Goal: Navigation & Orientation: Find specific page/section

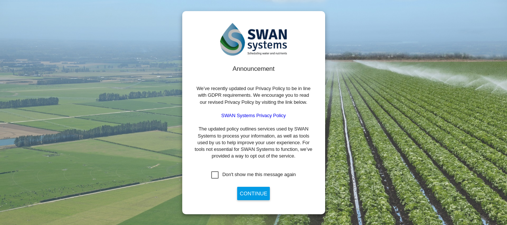
click at [211, 174] on div "Don't show me this message again" at bounding box center [214, 175] width 7 height 7
click at [248, 192] on button "Continue" at bounding box center [253, 193] width 33 height 13
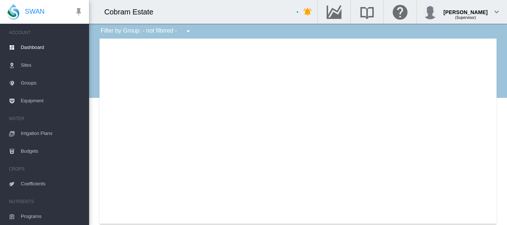
type input "**********"
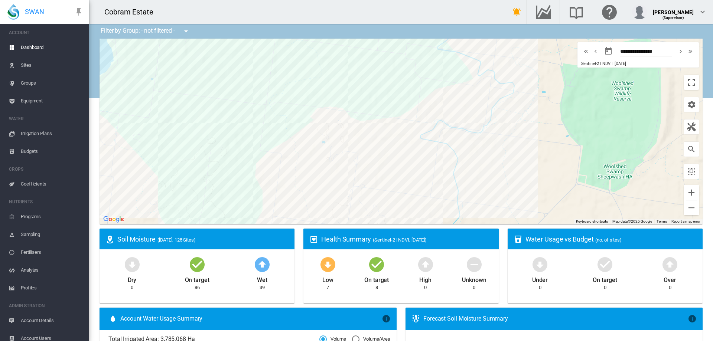
drag, startPoint x: 418, startPoint y: 156, endPoint x: 509, endPoint y: 72, distance: 123.7
click at [507, 72] on div at bounding box center [400, 132] width 603 height 186
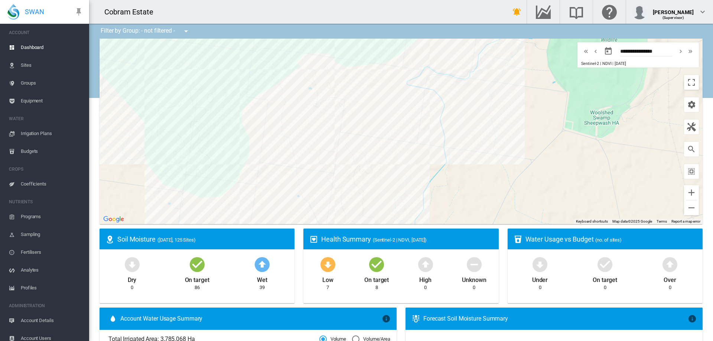
drag, startPoint x: 489, startPoint y: 179, endPoint x: 473, endPoint y: 118, distance: 62.8
click at [473, 118] on div at bounding box center [400, 132] width 603 height 186
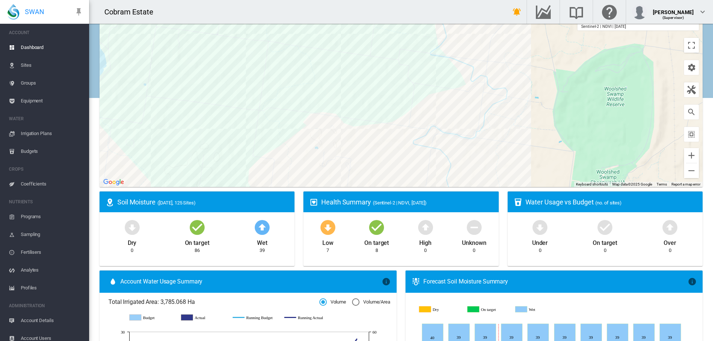
drag, startPoint x: 450, startPoint y: 108, endPoint x: 456, endPoint y: 203, distance: 95.6
click at [456, 203] on div "Filter by Group: - not filtered - - not filtered - Fitzpatricks Arbequina Fitzp…" at bounding box center [401, 343] width 624 height 713
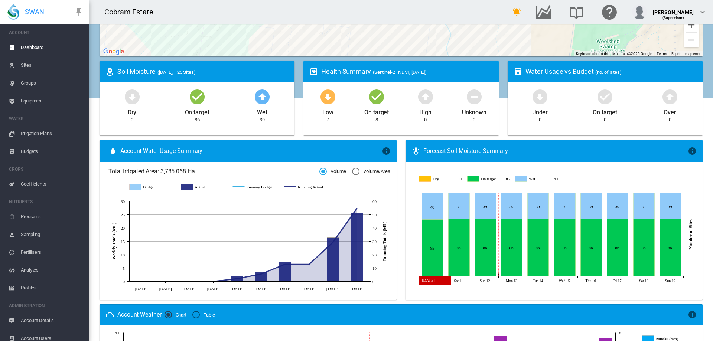
scroll to position [186, 0]
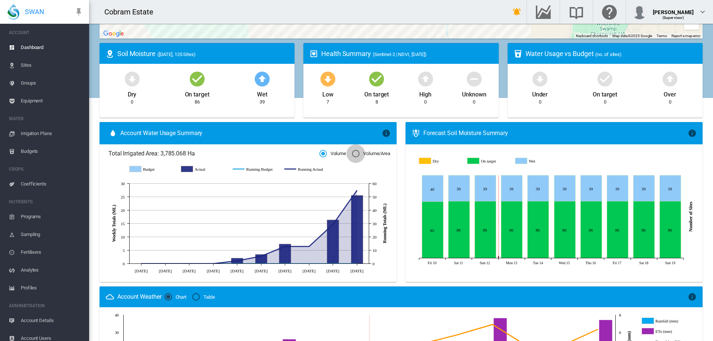
click at [353, 152] on div "Volume/Area" at bounding box center [355, 153] width 7 height 7
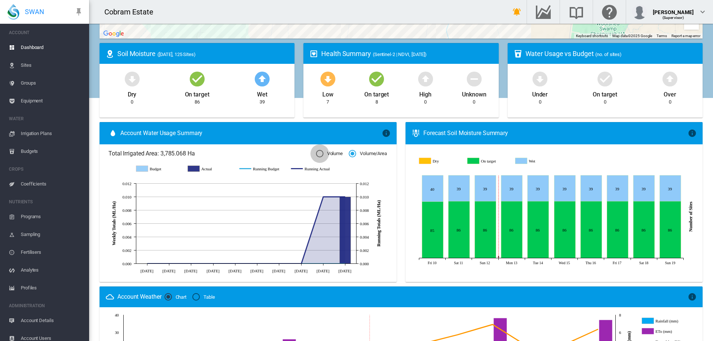
click at [318, 153] on div "Volume" at bounding box center [319, 153] width 7 height 7
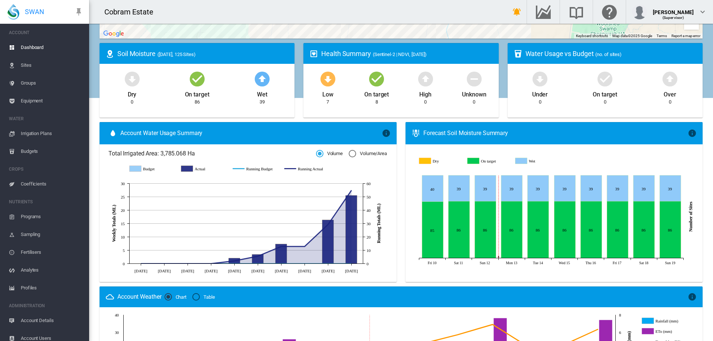
click at [421, 161] on icon "Dry" at bounding box center [425, 161] width 12 height 6
click at [424, 162] on icon "Dry" at bounding box center [425, 161] width 12 height 6
click at [472, 160] on icon "On target" at bounding box center [473, 161] width 12 height 6
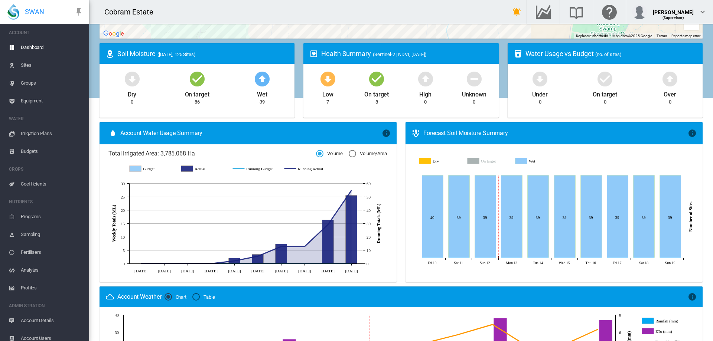
click at [472, 160] on icon "On target" at bounding box center [473, 161] width 12 height 6
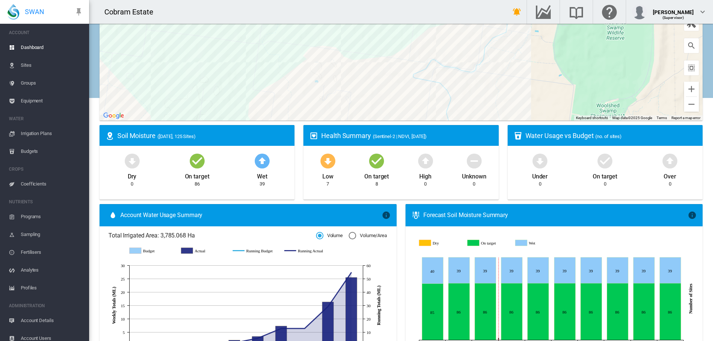
scroll to position [0, 0]
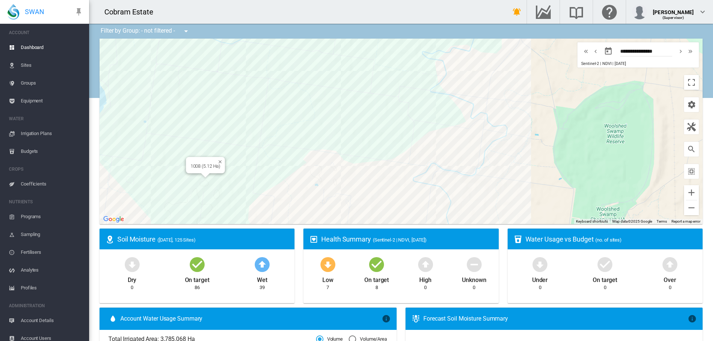
click at [201, 176] on div at bounding box center [205, 175] width 9 height 4
click at [507, 11] on md-icon "Go to the Data Hub" at bounding box center [543, 11] width 18 height 9
click at [30, 64] on span "Sites" at bounding box center [52, 65] width 62 height 18
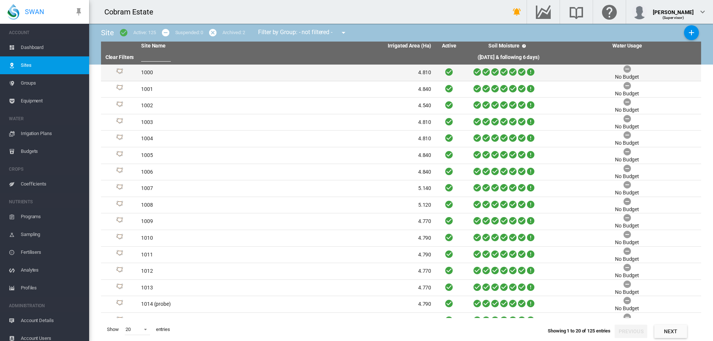
click at [467, 75] on div at bounding box center [508, 73] width 83 height 10
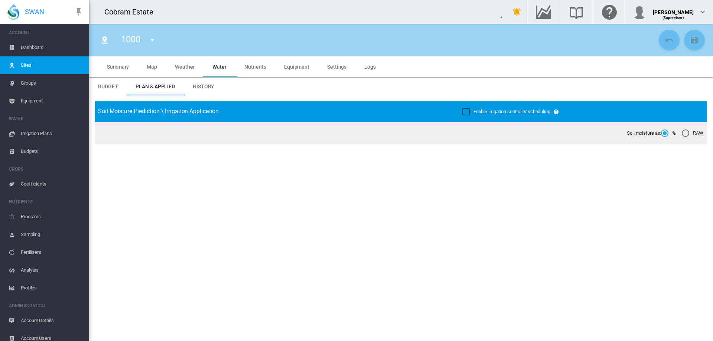
type input "****"
type input "*********"
type input "***"
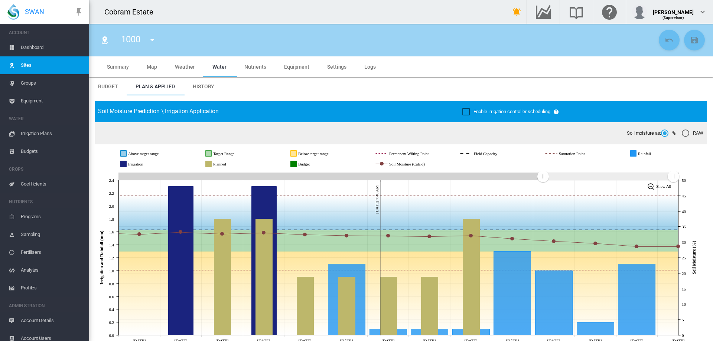
drag, startPoint x: 680, startPoint y: 177, endPoint x: 673, endPoint y: 174, distance: 7.7
click at [507, 174] on rect "Zoom chart using cursor arrows" at bounding box center [673, 176] width 9 height 7
click at [106, 63] on md-tab-item "Summary" at bounding box center [118, 66] width 40 height 21
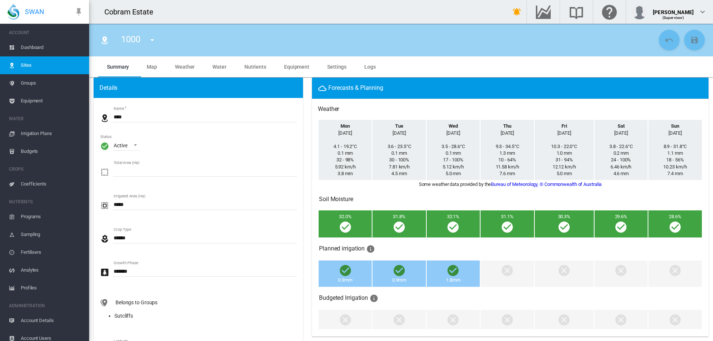
click at [147, 66] on span "Map" at bounding box center [152, 67] width 10 height 6
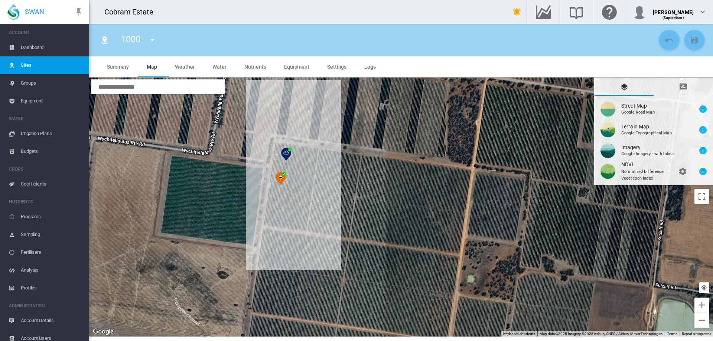
drag, startPoint x: 312, startPoint y: 187, endPoint x: 236, endPoint y: 174, distance: 76.5
click at [236, 174] on div at bounding box center [401, 207] width 624 height 259
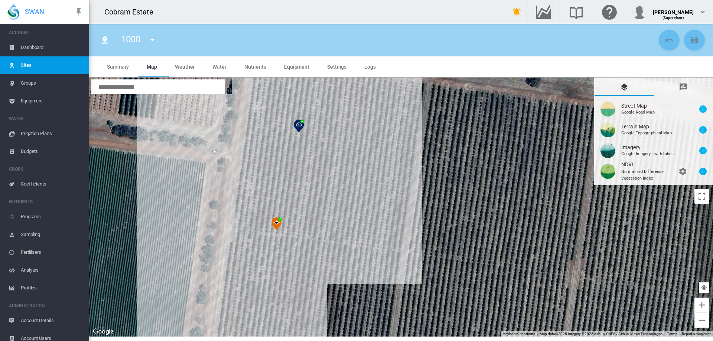
click at [278, 223] on img at bounding box center [276, 224] width 10 height 13
click at [300, 125] on img at bounding box center [299, 126] width 10 height 13
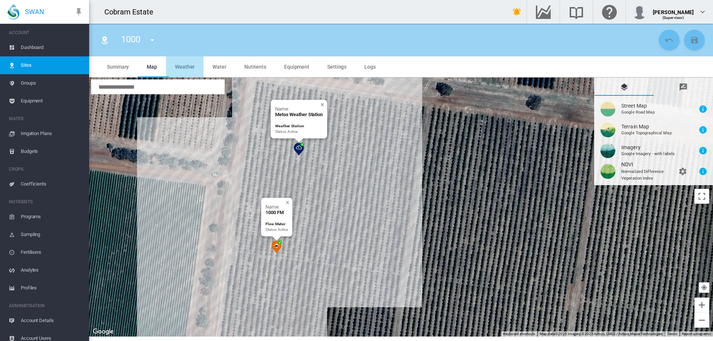
click at [189, 68] on span "Weather" at bounding box center [185, 67] width 20 height 6
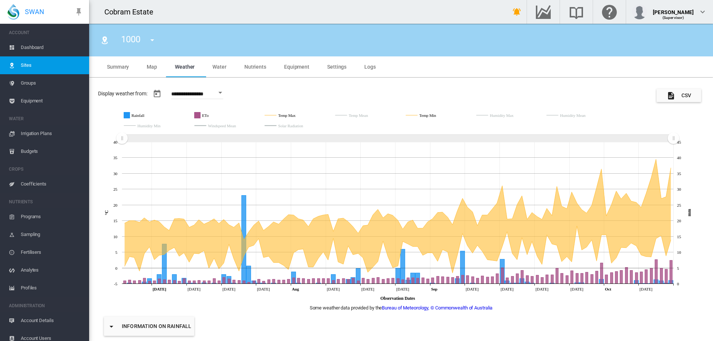
click at [223, 68] on span "Water" at bounding box center [219, 67] width 14 height 6
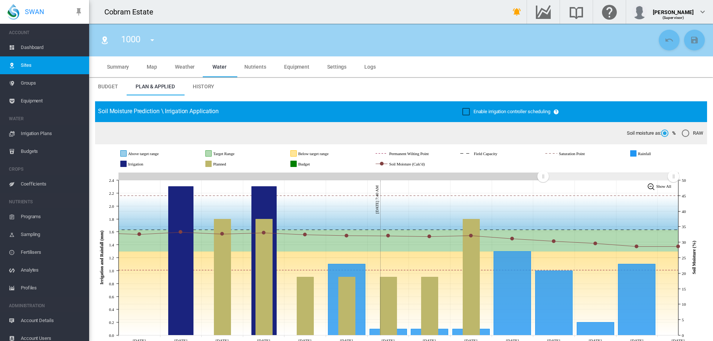
click at [252, 69] on span "Nutrients" at bounding box center [255, 67] width 22 height 6
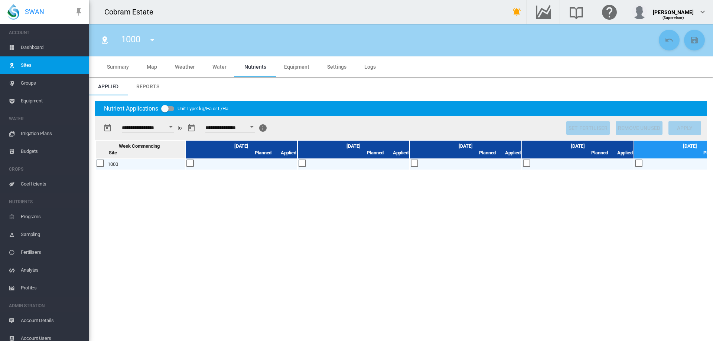
click at [302, 71] on md-tab-item "Equipment" at bounding box center [296, 66] width 43 height 21
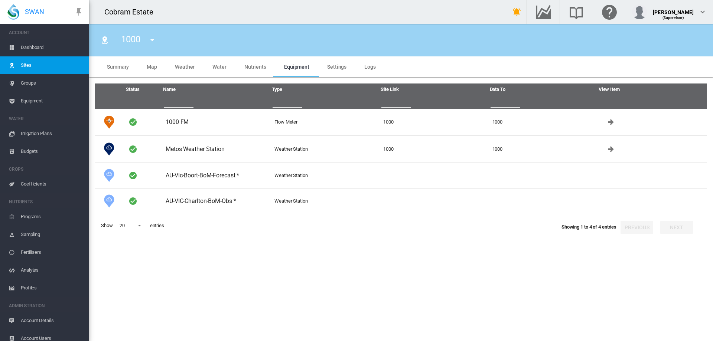
click at [336, 64] on span "Settings" at bounding box center [336, 67] width 19 height 6
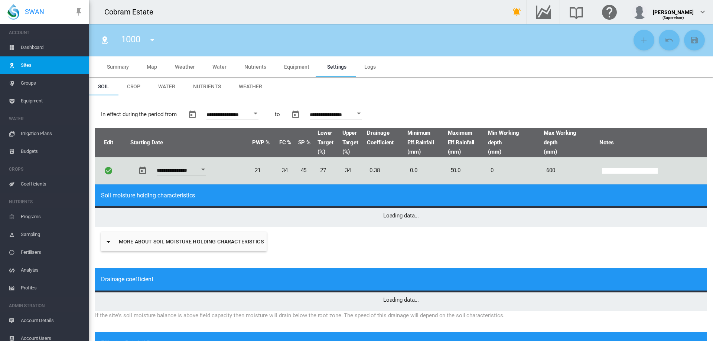
type input "*"
type input "**"
type input "****"
type input "***"
type input "****"
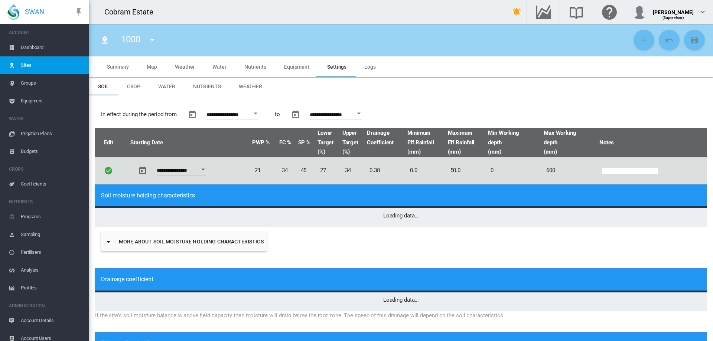
type input "****"
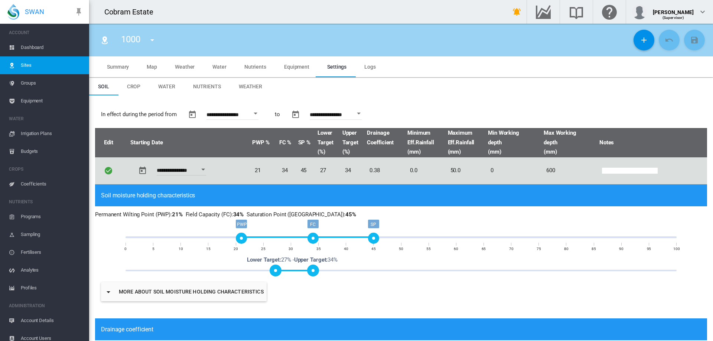
click at [370, 71] on md-tab-item "Logs" at bounding box center [369, 66] width 29 height 21
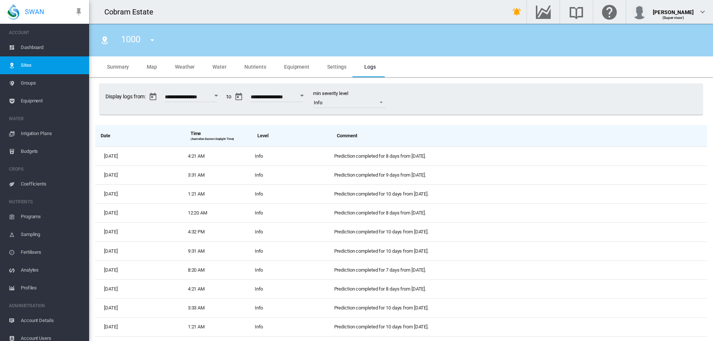
click at [341, 69] on span "Settings" at bounding box center [336, 67] width 19 height 6
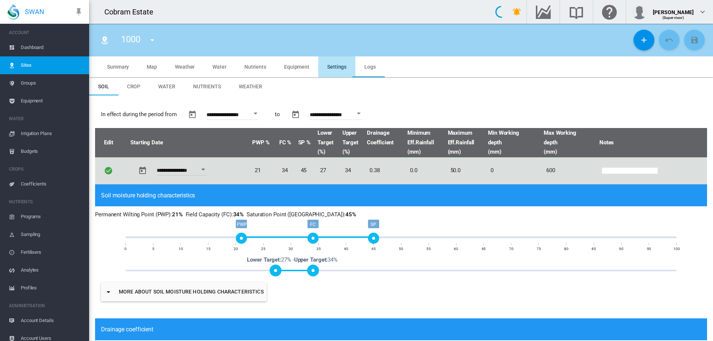
click at [25, 82] on span "Groups" at bounding box center [52, 83] width 62 height 18
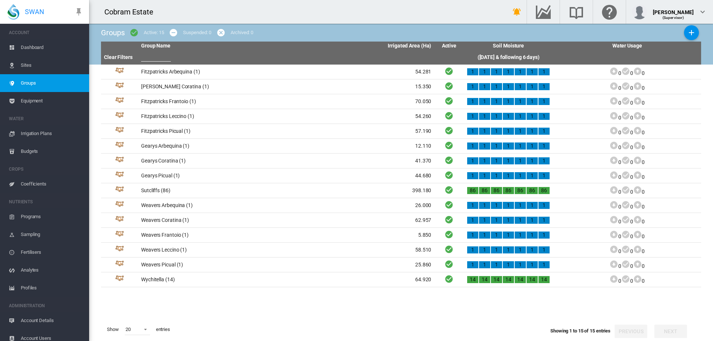
click at [29, 103] on span "Equipment" at bounding box center [52, 101] width 62 height 18
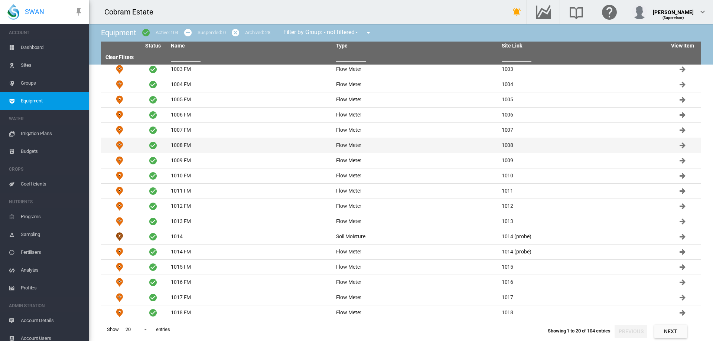
scroll to position [51, 0]
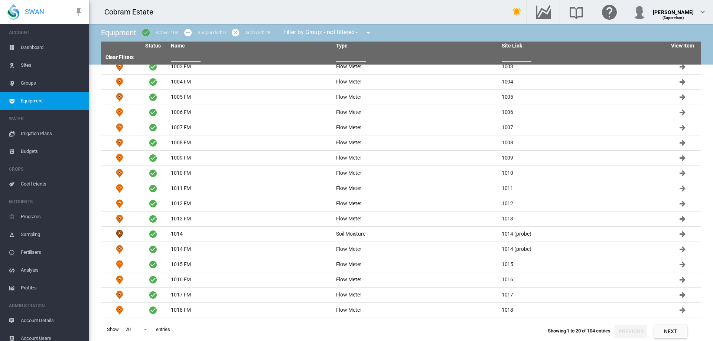
drag, startPoint x: 681, startPoint y: 329, endPoint x: 679, endPoint y: 319, distance: 9.5
click at [507, 225] on button "Next" at bounding box center [670, 331] width 33 height 13
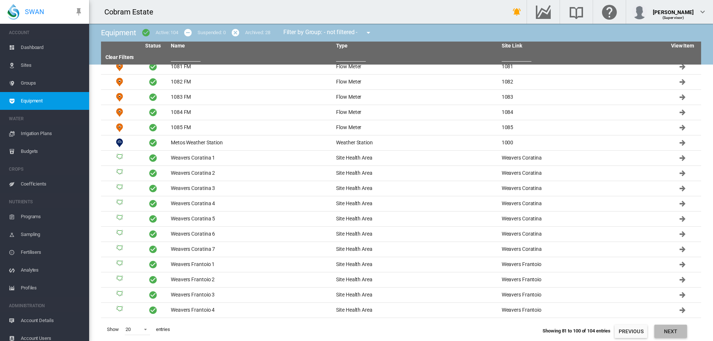
click at [507, 225] on button "Next" at bounding box center [670, 331] width 33 height 13
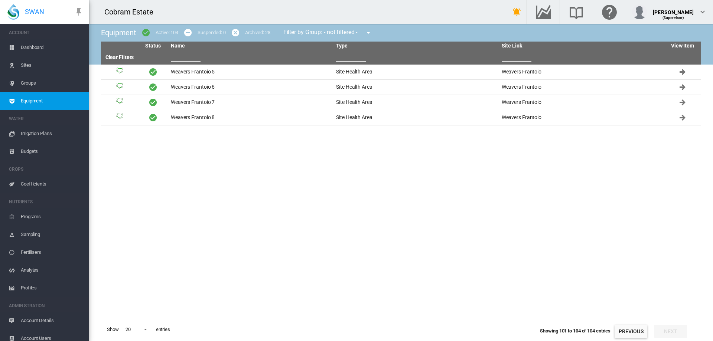
click at [49, 136] on span "Irrigation Plans" at bounding box center [52, 134] width 62 height 18
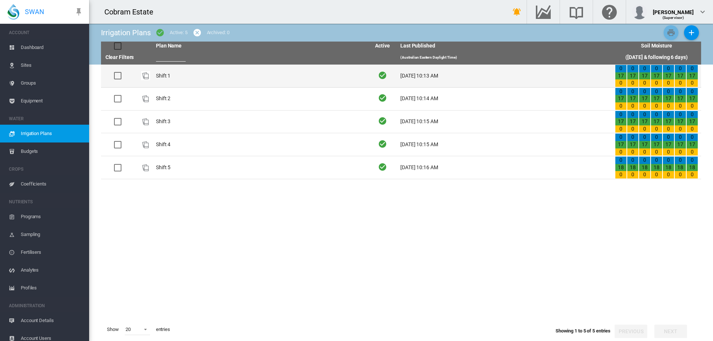
click at [165, 76] on td "Shift 1" at bounding box center [260, 76] width 215 height 23
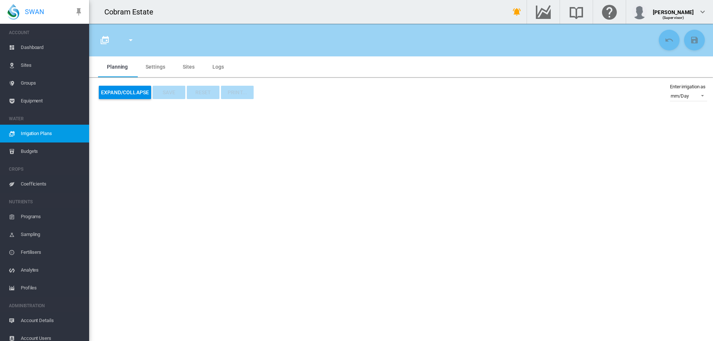
click at [162, 72] on md-tab-item "Settings" at bounding box center [155, 66] width 37 height 21
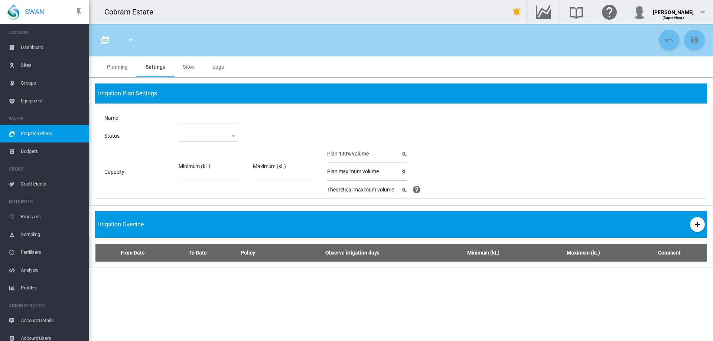
click at [193, 70] on md-tab-item "Sites" at bounding box center [189, 66] width 30 height 21
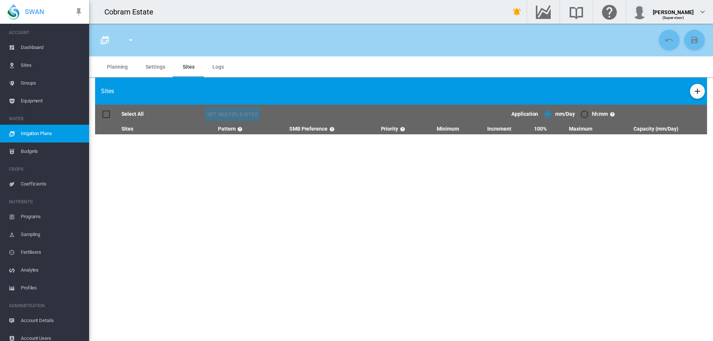
click at [215, 68] on span "Logs" at bounding box center [218, 67] width 12 height 6
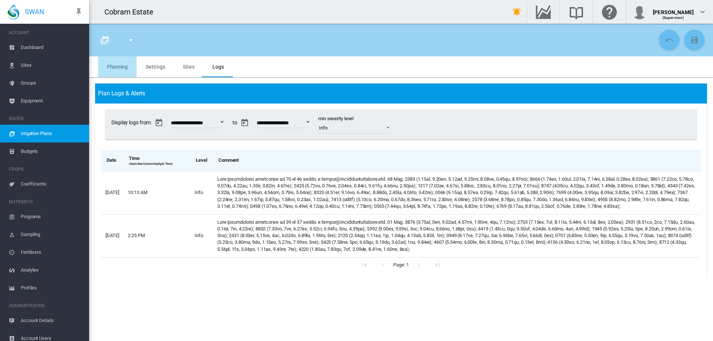
click at [128, 65] on md-tab-item "Planning" at bounding box center [117, 66] width 39 height 21
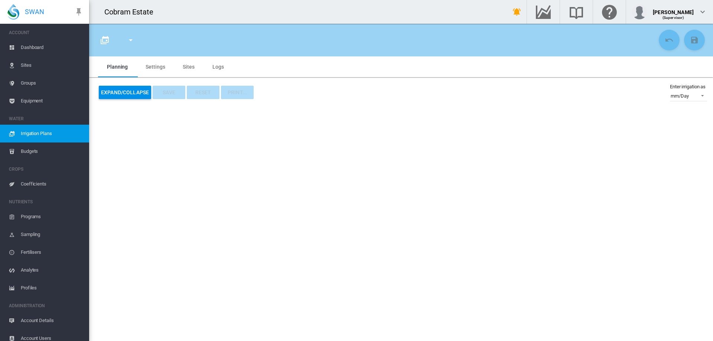
click at [43, 145] on span "Budgets" at bounding box center [52, 152] width 62 height 18
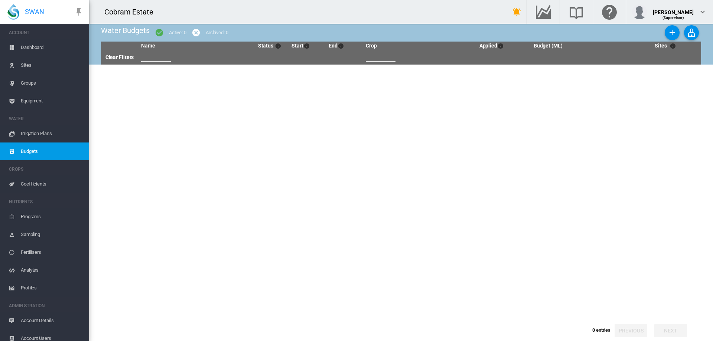
click at [37, 184] on span "Coefficients" at bounding box center [52, 184] width 62 height 18
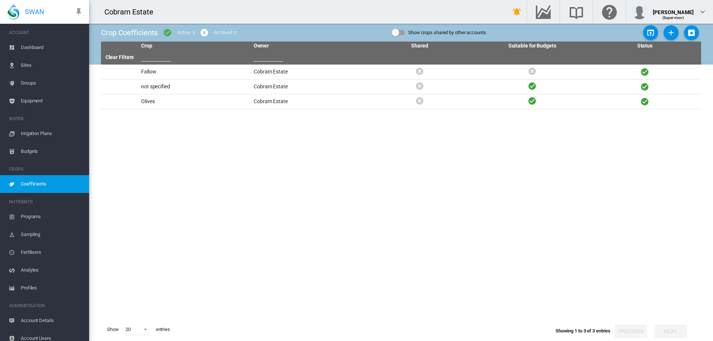
click at [44, 217] on span "Programs" at bounding box center [52, 217] width 62 height 18
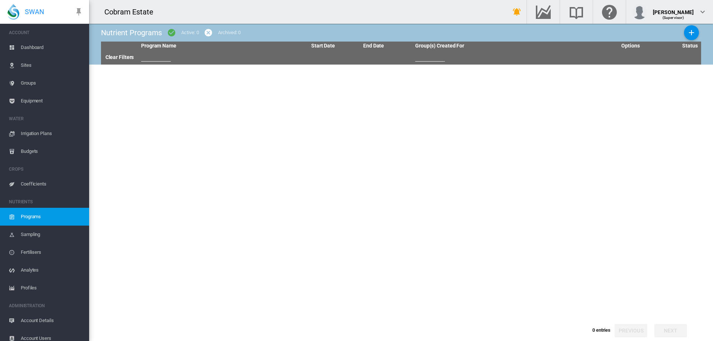
click at [40, 225] on span "Sampling" at bounding box center [52, 235] width 62 height 18
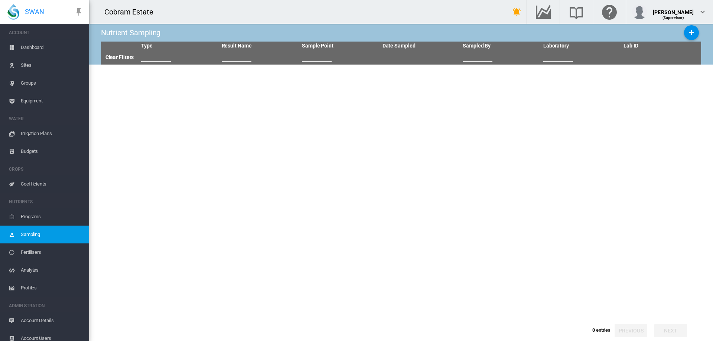
click at [42, 225] on span "Fertilisers" at bounding box center [52, 253] width 62 height 18
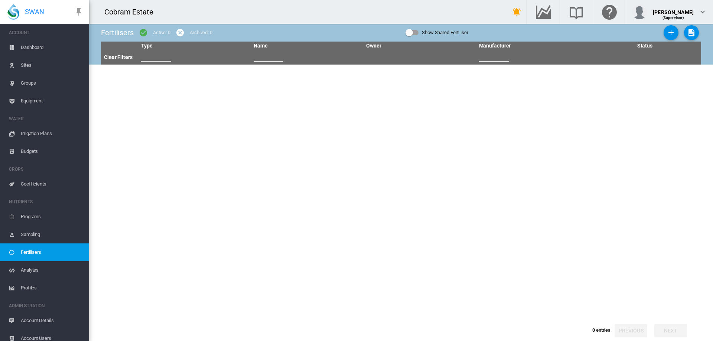
click at [146, 59] on input "text" at bounding box center [156, 55] width 30 height 11
click at [26, 65] on span "Sites" at bounding box center [52, 65] width 62 height 18
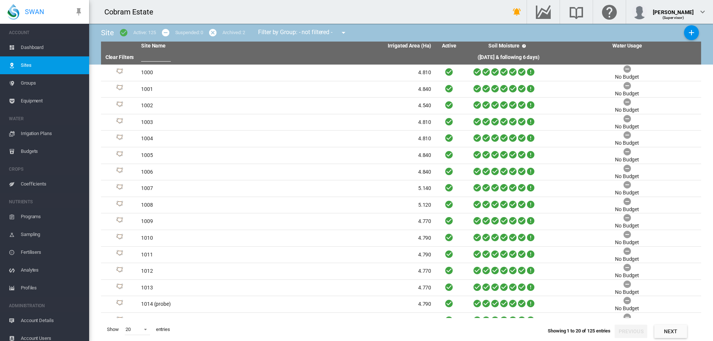
click at [30, 45] on span "Dashboard" at bounding box center [52, 48] width 62 height 18
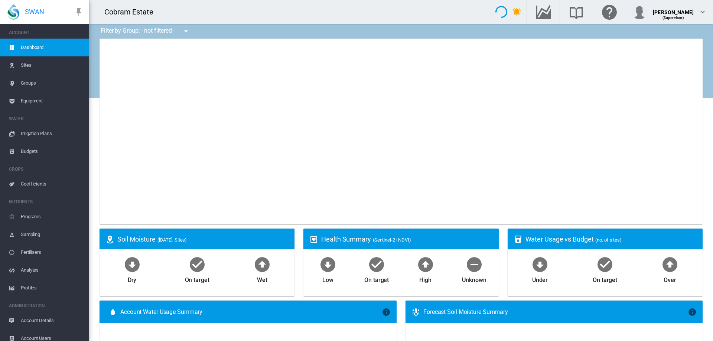
type input "**********"
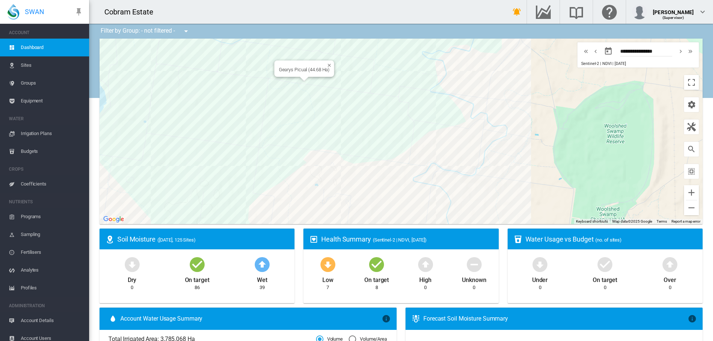
click at [308, 79] on div "Gearys Picual (44.68 Ha)" at bounding box center [400, 132] width 603 height 186
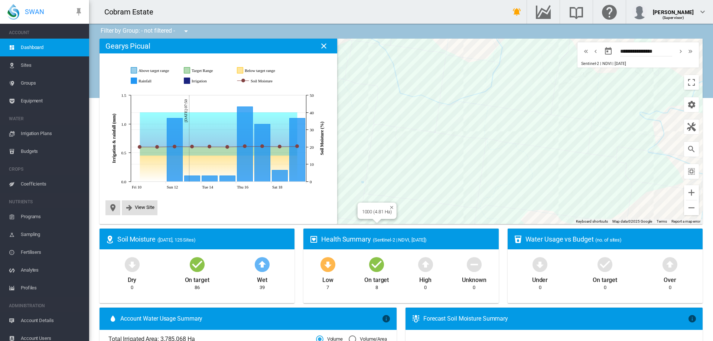
click at [374, 222] on div at bounding box center [376, 221] width 9 height 4
click at [507, 203] on div "[PERSON_NAME] (54.26 Ha)" at bounding box center [400, 132] width 603 height 186
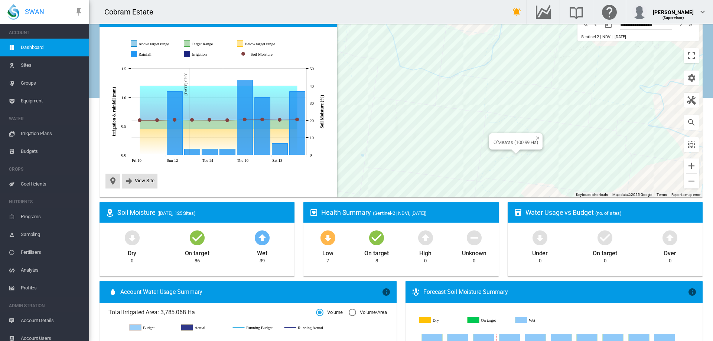
scroll to position [37, 0]
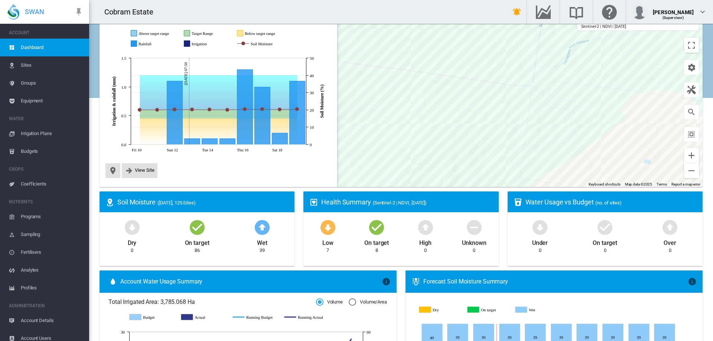
drag, startPoint x: 505, startPoint y: 166, endPoint x: 563, endPoint y: 75, distance: 107.9
click at [507, 75] on div at bounding box center [400, 94] width 603 height 186
click at [436, 147] on div "1027 (4 Ha)" at bounding box center [400, 94] width 603 height 186
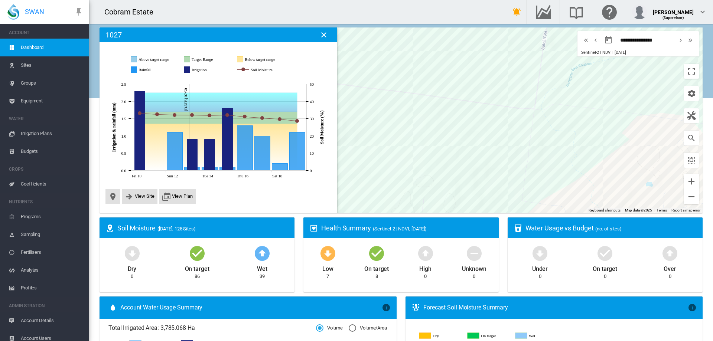
scroll to position [0, 0]
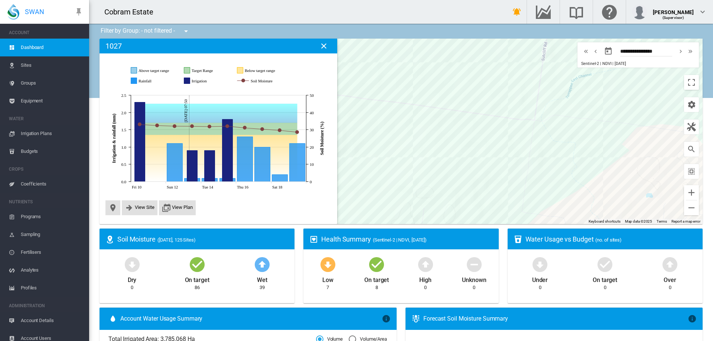
click at [28, 66] on span "Sites" at bounding box center [52, 65] width 62 height 18
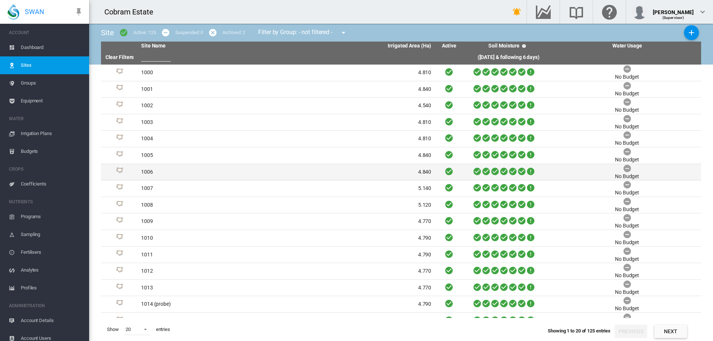
click at [155, 176] on td "1006" at bounding box center [212, 172] width 148 height 16
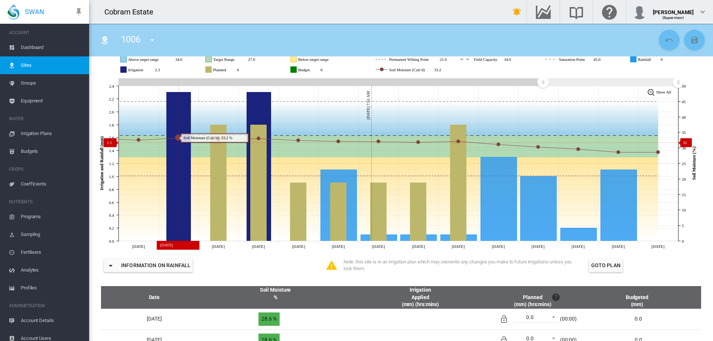
scroll to position [111, 0]
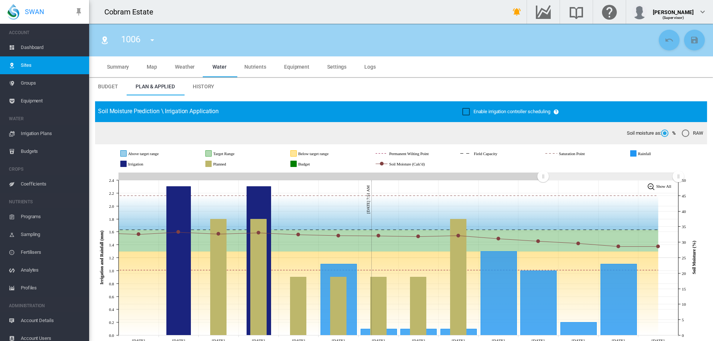
drag, startPoint x: 211, startPoint y: 86, endPoint x: 251, endPoint y: 119, distance: 52.2
click at [210, 86] on span "History" at bounding box center [204, 87] width 22 height 6
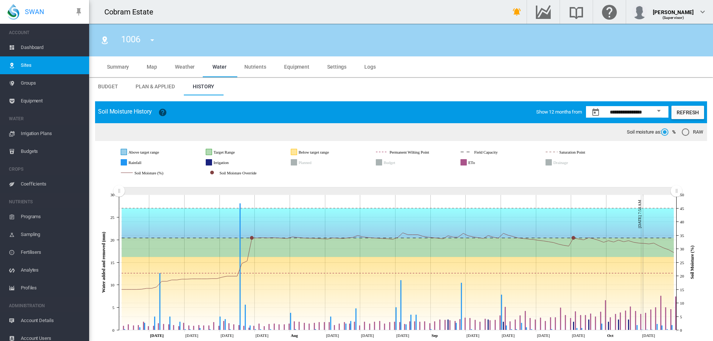
click at [115, 85] on span "Budget" at bounding box center [108, 87] width 20 height 6
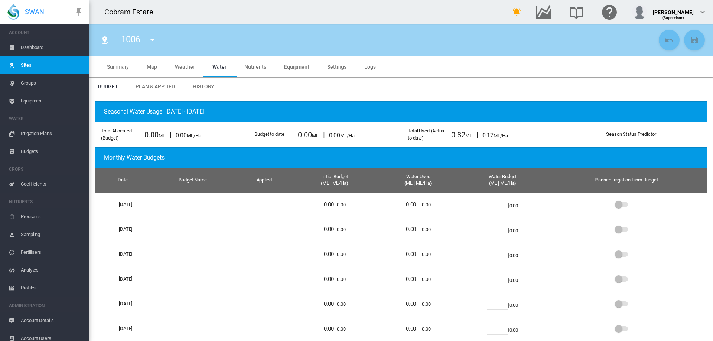
click at [215, 86] on md-tab-item "History" at bounding box center [203, 87] width 39 height 18
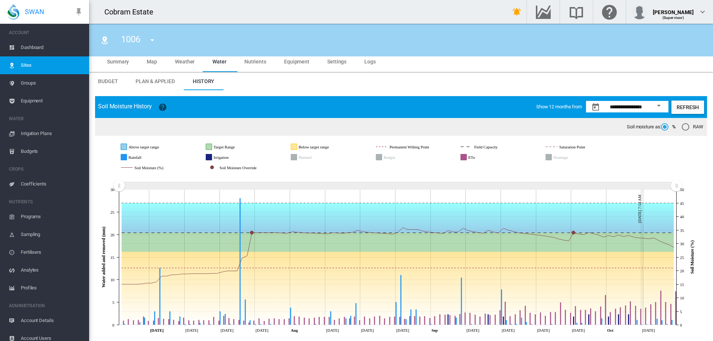
scroll to position [6, 0]
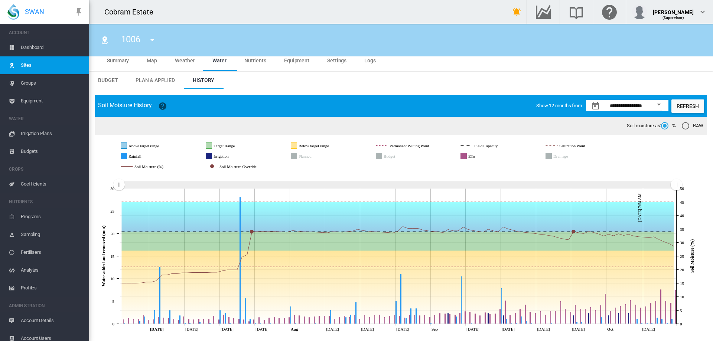
click at [124, 60] on span "Summary" at bounding box center [118, 61] width 22 height 6
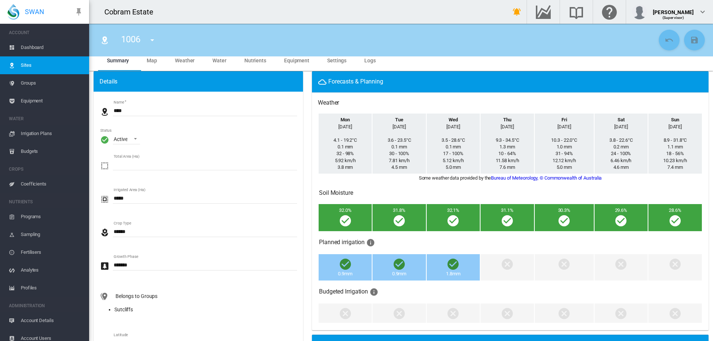
click at [151, 60] on span "Map" at bounding box center [152, 61] width 10 height 6
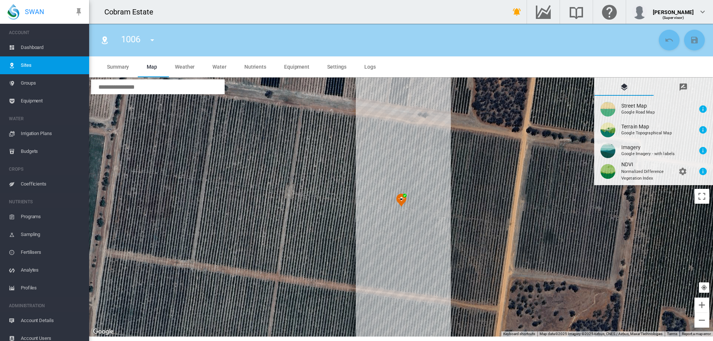
scroll to position [0, 0]
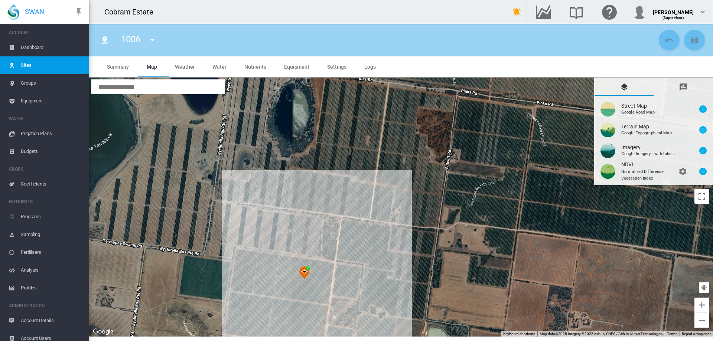
drag, startPoint x: 497, startPoint y: 240, endPoint x: 328, endPoint y: 288, distance: 175.8
click at [328, 288] on div at bounding box center [401, 207] width 624 height 259
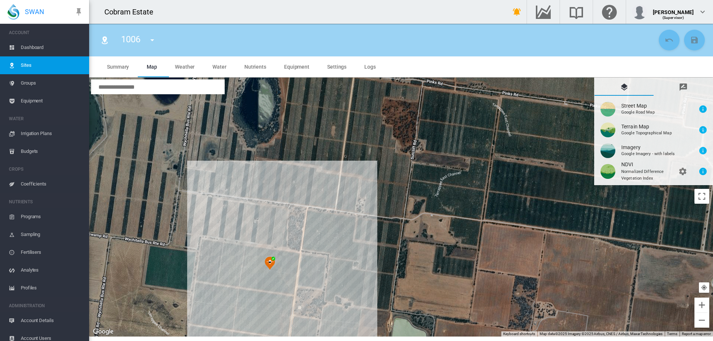
drag, startPoint x: 377, startPoint y: 170, endPoint x: 342, endPoint y: 161, distance: 35.7
click at [342, 161] on div at bounding box center [401, 207] width 624 height 259
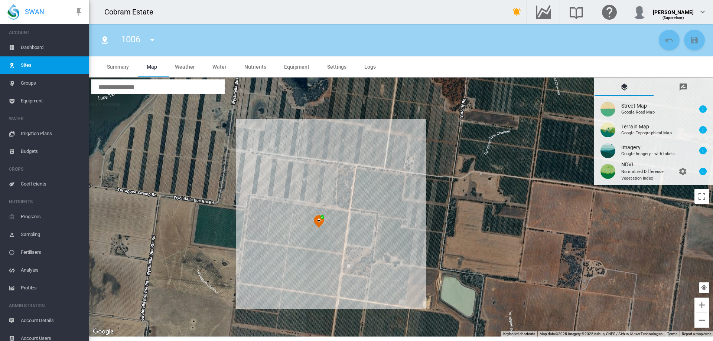
drag, startPoint x: 378, startPoint y: 253, endPoint x: 427, endPoint y: 210, distance: 64.7
click at [427, 210] on div at bounding box center [401, 207] width 624 height 259
click at [185, 67] on span "Weather" at bounding box center [185, 67] width 20 height 6
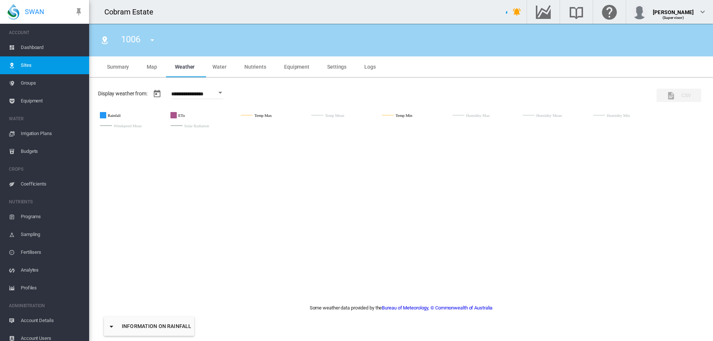
click at [222, 67] on span "Water" at bounding box center [219, 67] width 14 height 6
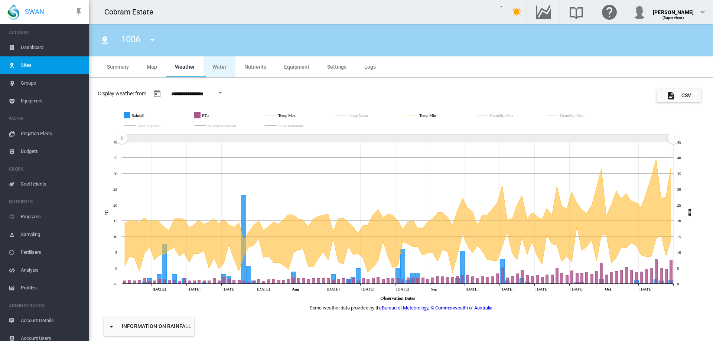
click at [220, 66] on span "Water" at bounding box center [219, 67] width 14 height 6
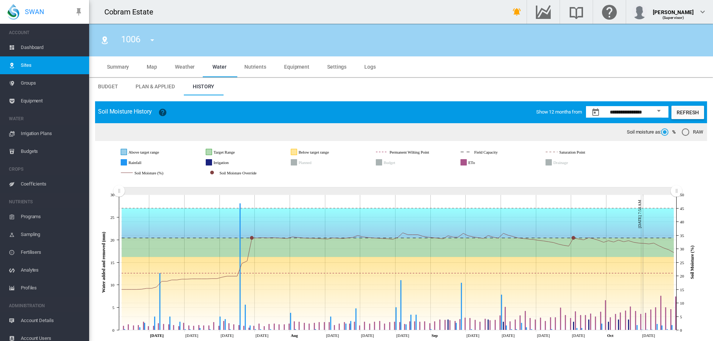
click at [252, 65] on span "Nutrients" at bounding box center [255, 67] width 22 height 6
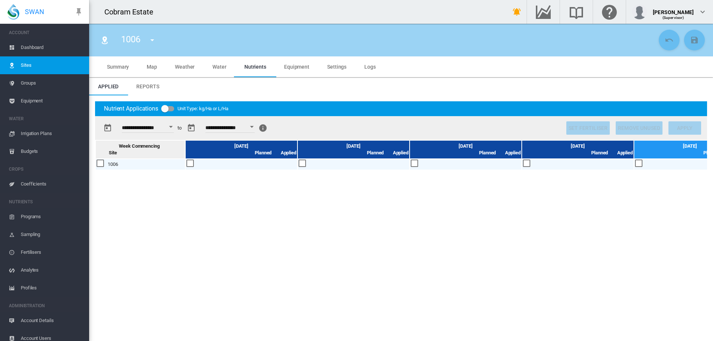
click at [219, 67] on span "Water" at bounding box center [219, 67] width 14 height 6
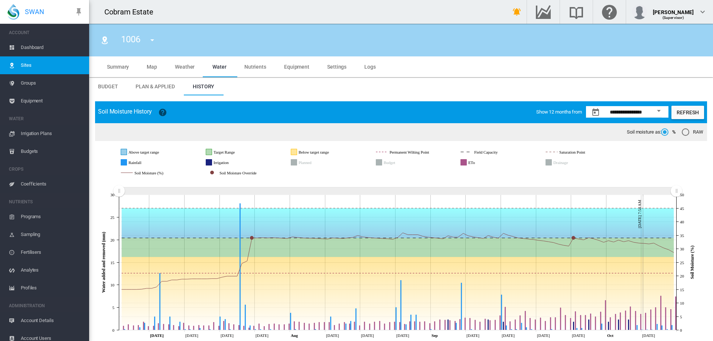
click at [149, 85] on span "Plan & Applied" at bounding box center [155, 87] width 39 height 6
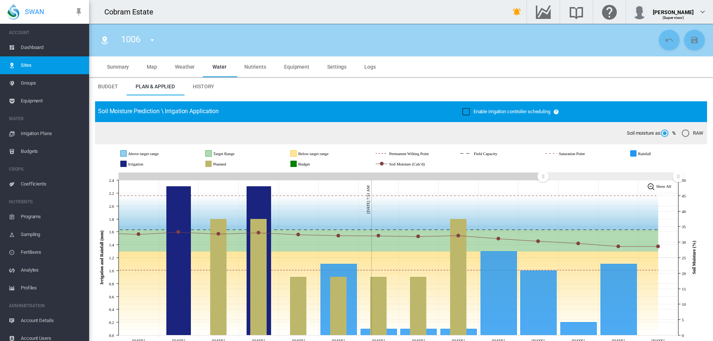
click at [37, 65] on span "Sites" at bounding box center [52, 65] width 62 height 18
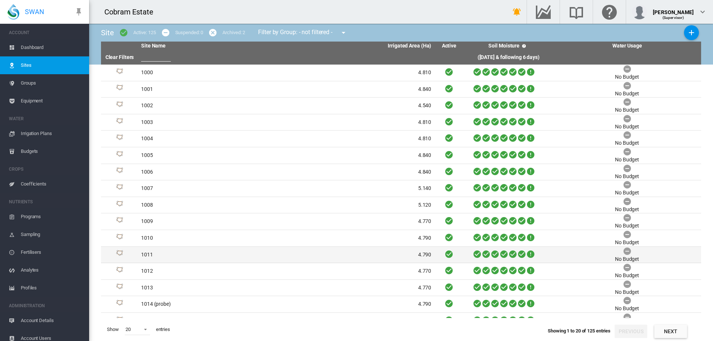
scroll to position [78, 0]
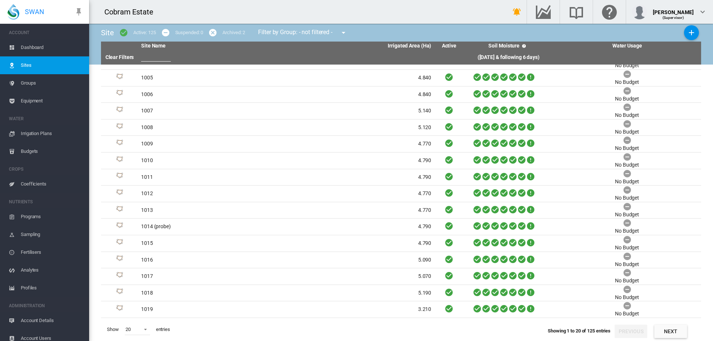
click at [663, 330] on button "Next" at bounding box center [670, 331] width 33 height 13
click at [669, 332] on button "Next" at bounding box center [670, 331] width 33 height 13
click at [666, 328] on button "Next" at bounding box center [670, 331] width 33 height 13
click at [672, 333] on button "Next" at bounding box center [670, 331] width 33 height 13
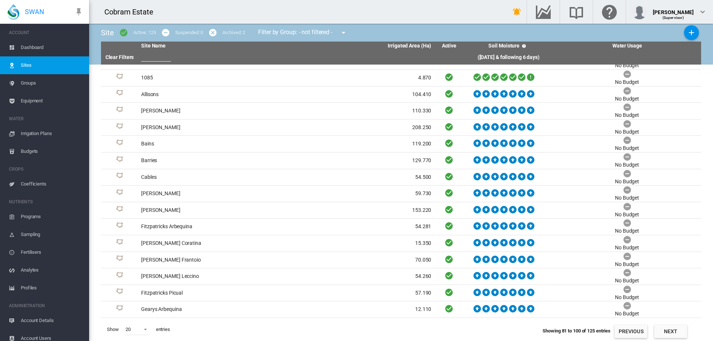
click at [659, 333] on button "Next" at bounding box center [670, 331] width 33 height 13
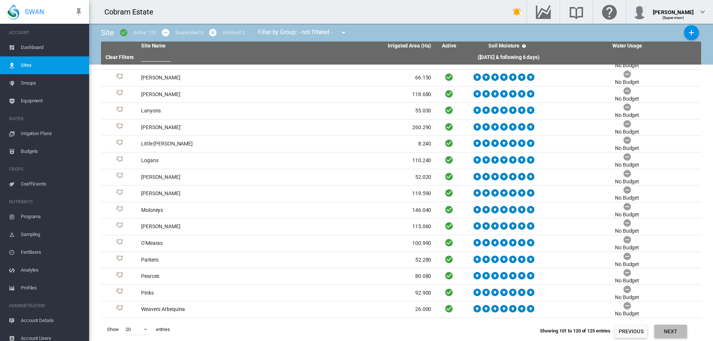
click at [667, 334] on button "Next" at bounding box center [670, 331] width 33 height 13
